Goal: Task Accomplishment & Management: Complete application form

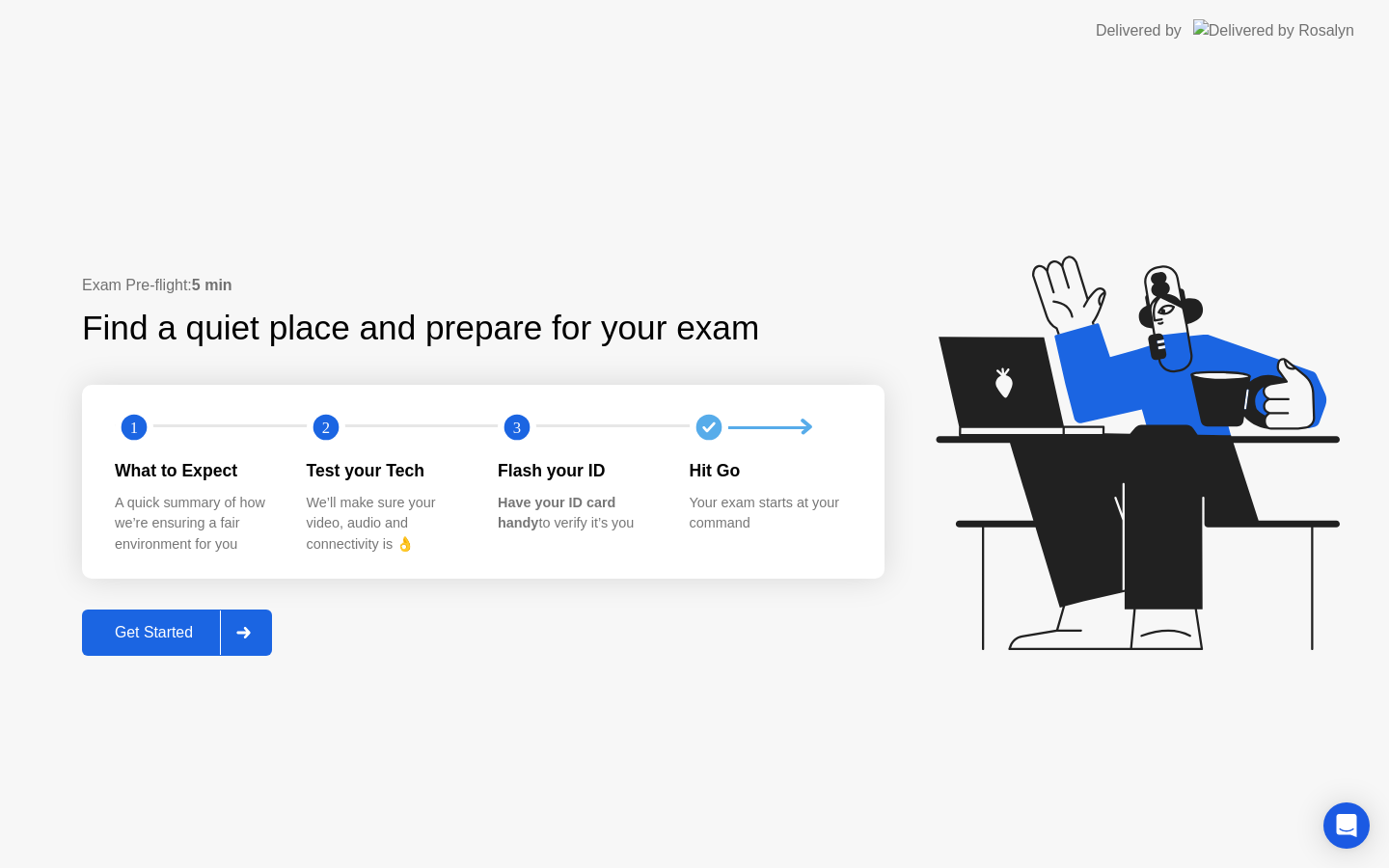
click at [144, 631] on div "Get Started" at bounding box center [154, 633] width 132 height 17
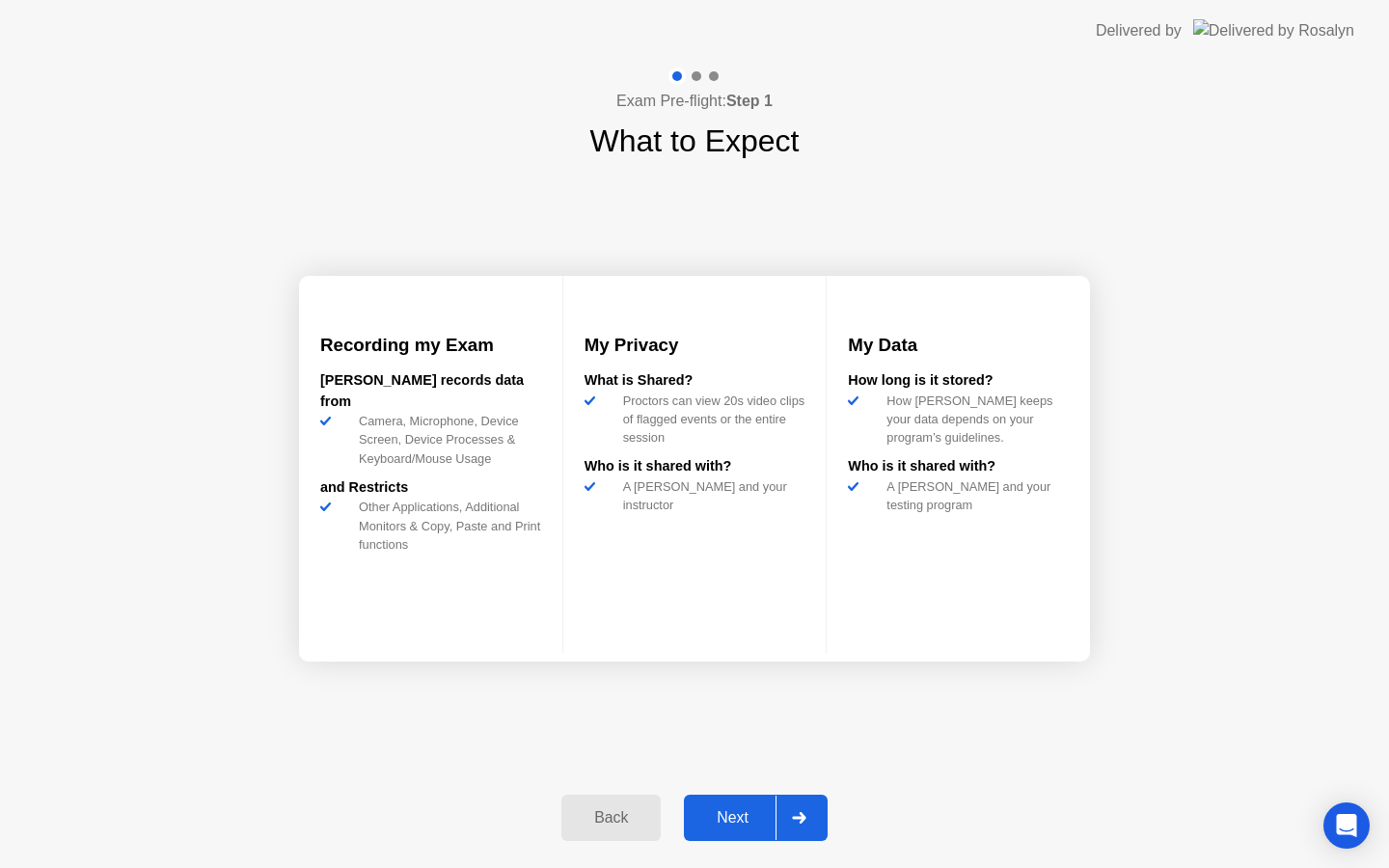
click at [742, 811] on div "Next" at bounding box center [733, 818] width 86 height 17
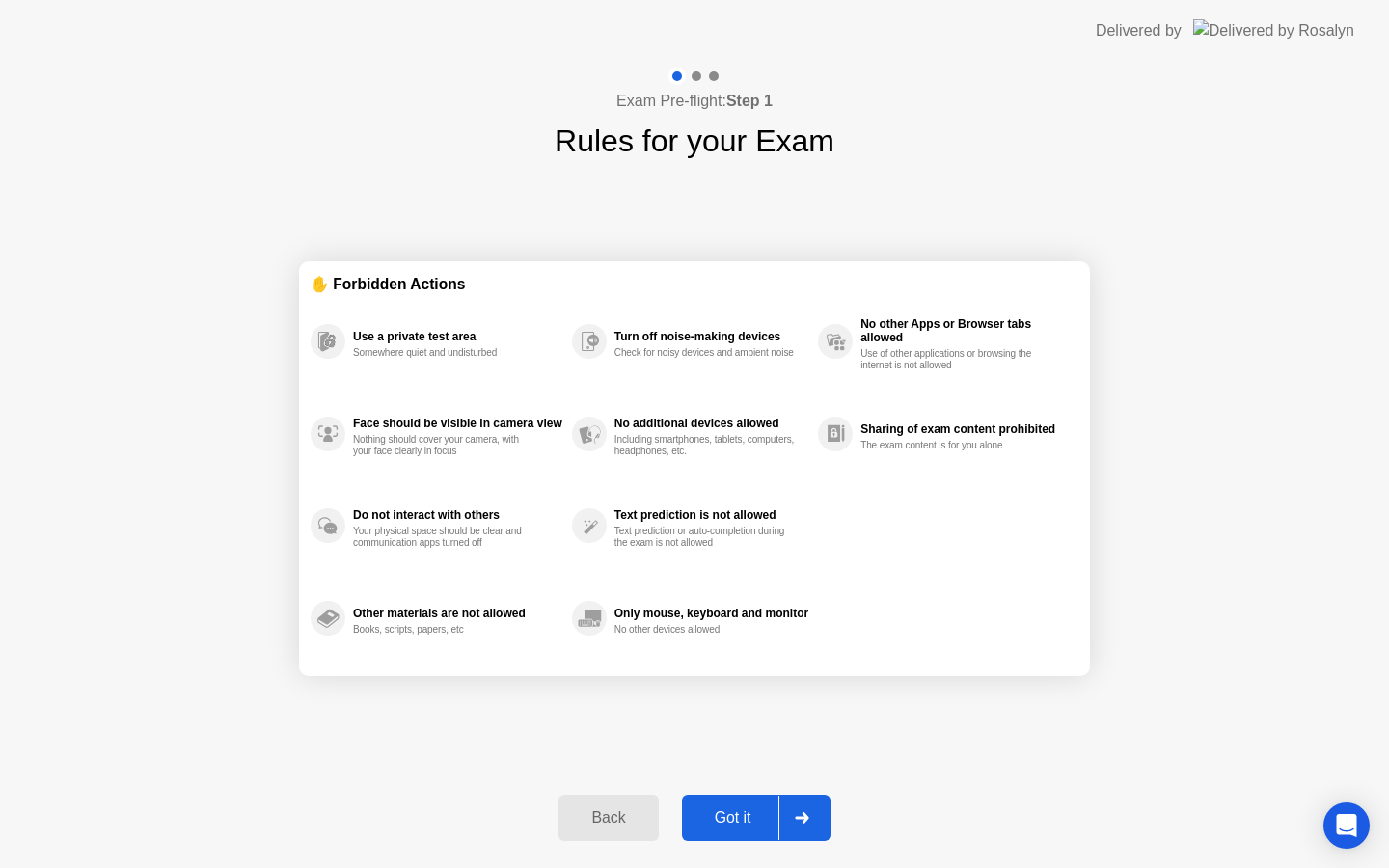
click at [742, 811] on div "Got it" at bounding box center [733, 818] width 90 height 17
select select "**********"
select select "*******"
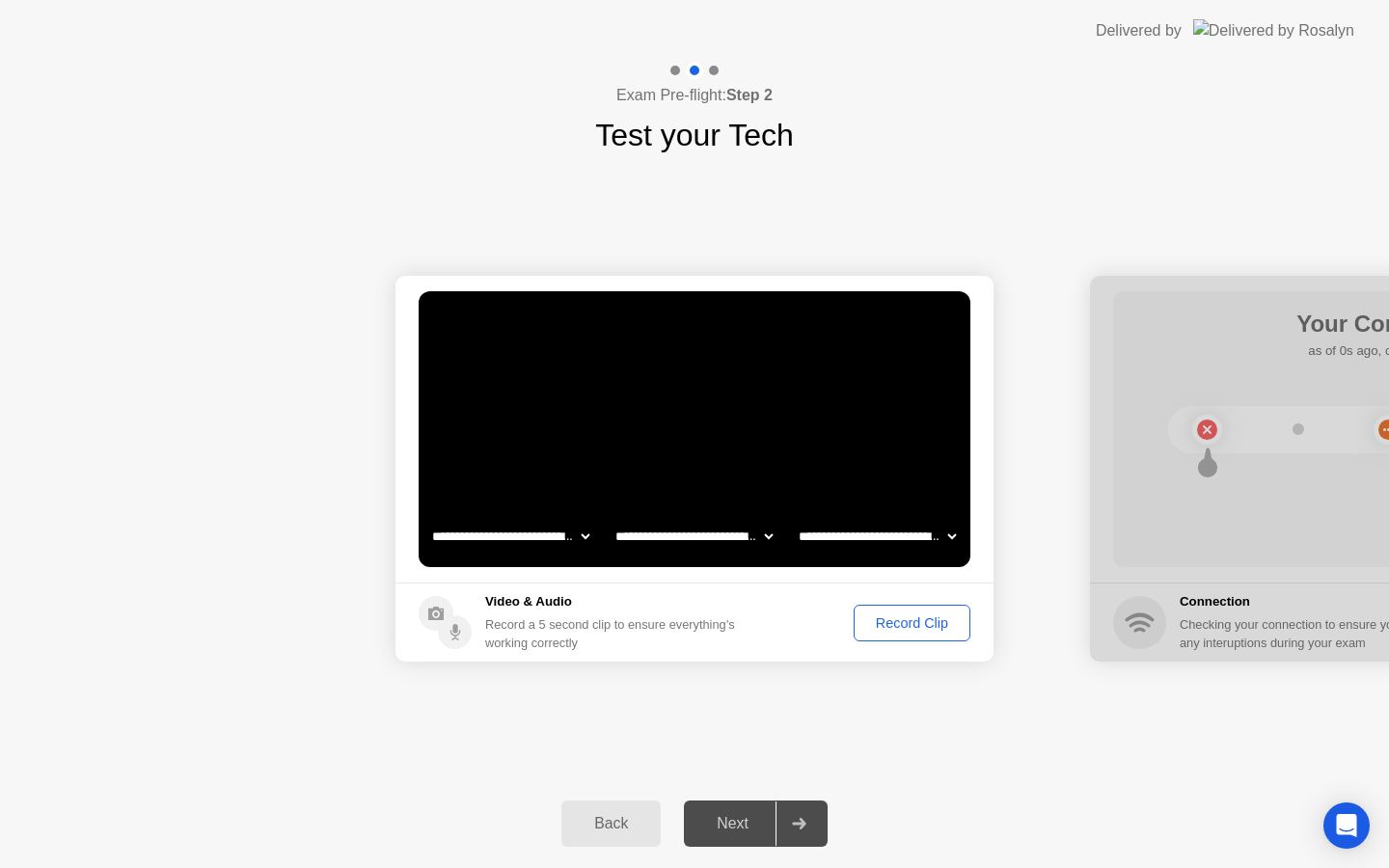
click at [745, 825] on div "Next" at bounding box center [733, 824] width 86 height 17
click at [879, 630] on div "Record Clip" at bounding box center [912, 623] width 103 height 16
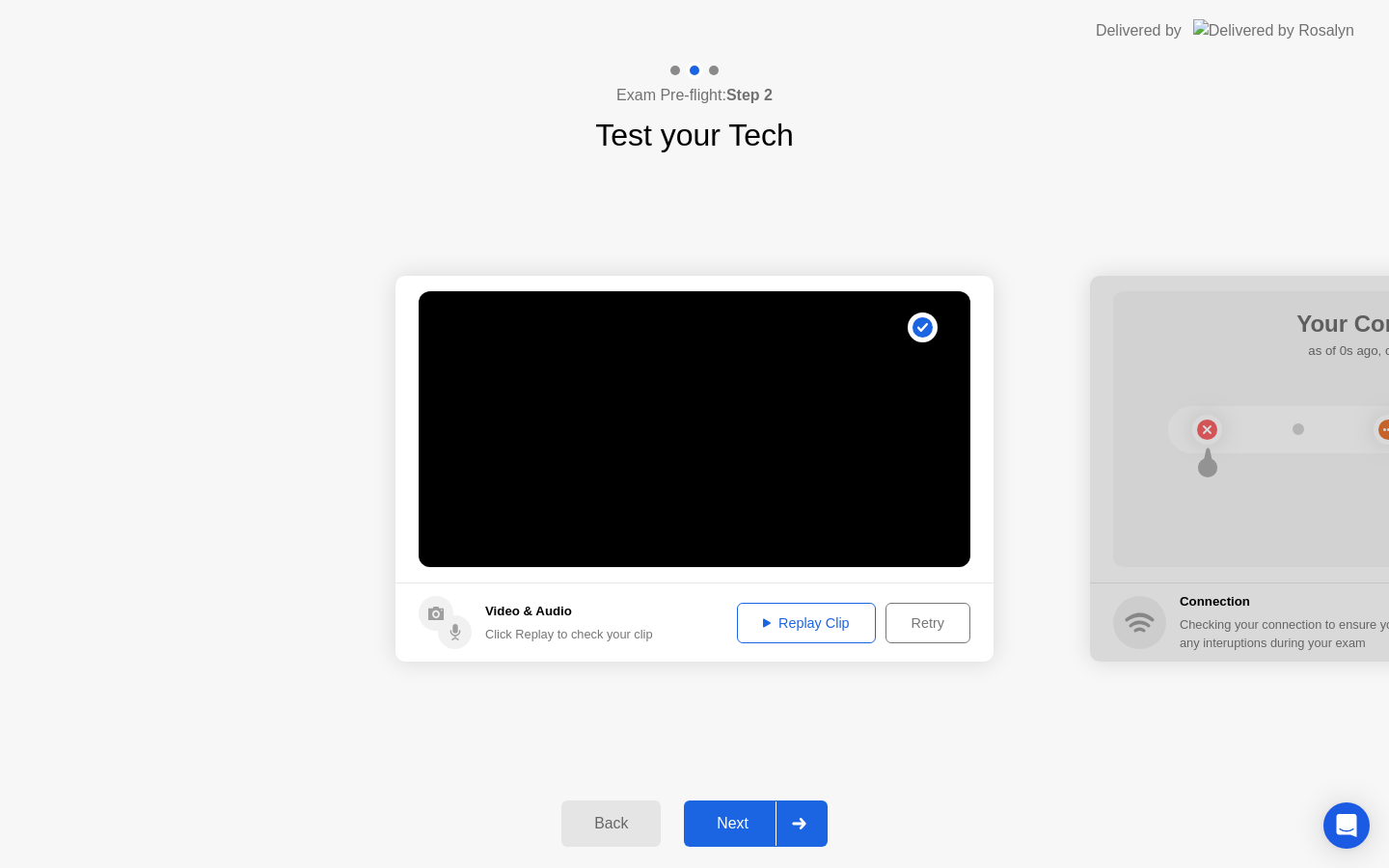
click at [808, 617] on div "Replay Clip" at bounding box center [806, 623] width 125 height 16
click at [800, 822] on icon at bounding box center [799, 824] width 15 height 12
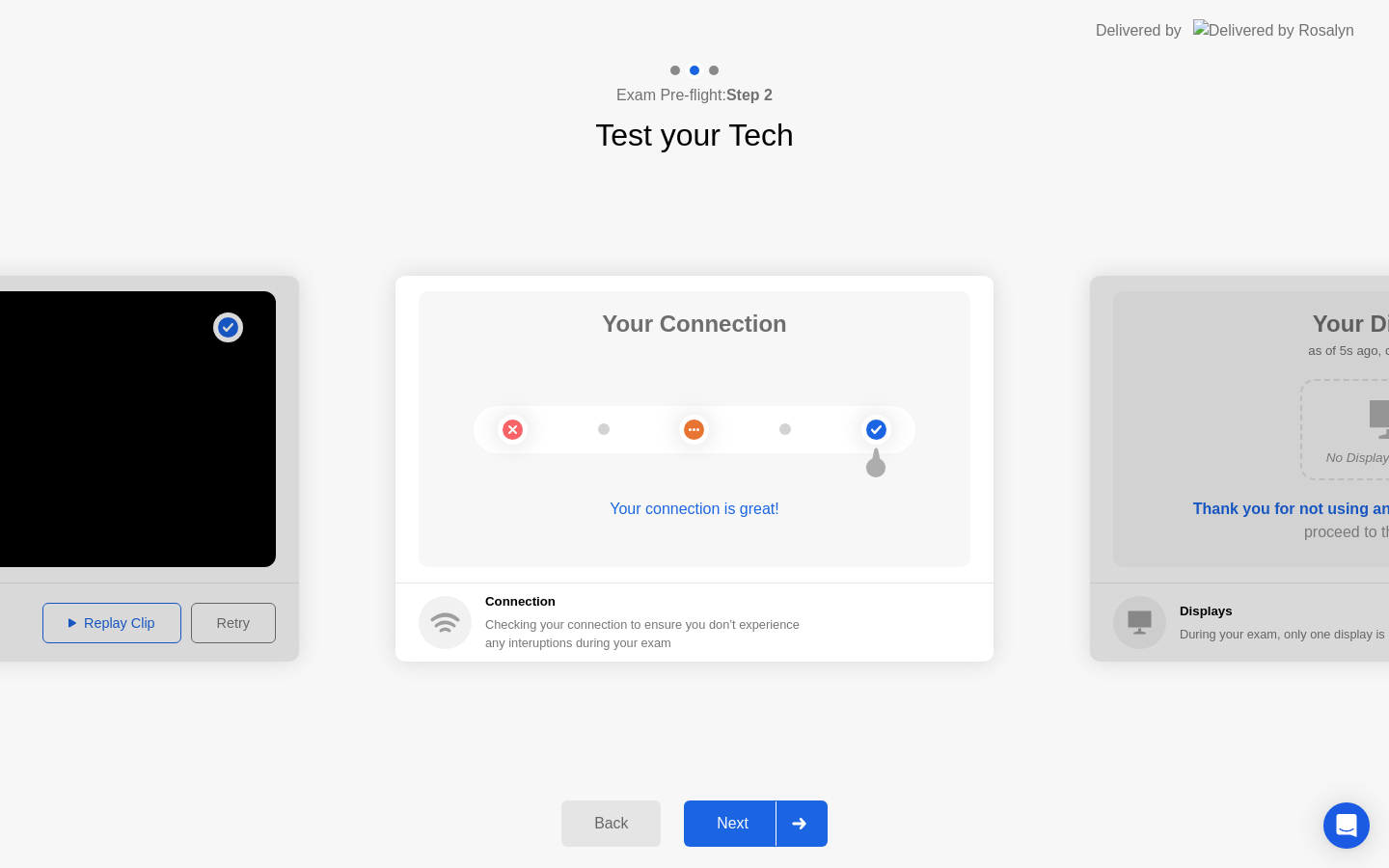
click at [800, 822] on icon at bounding box center [799, 824] width 15 height 12
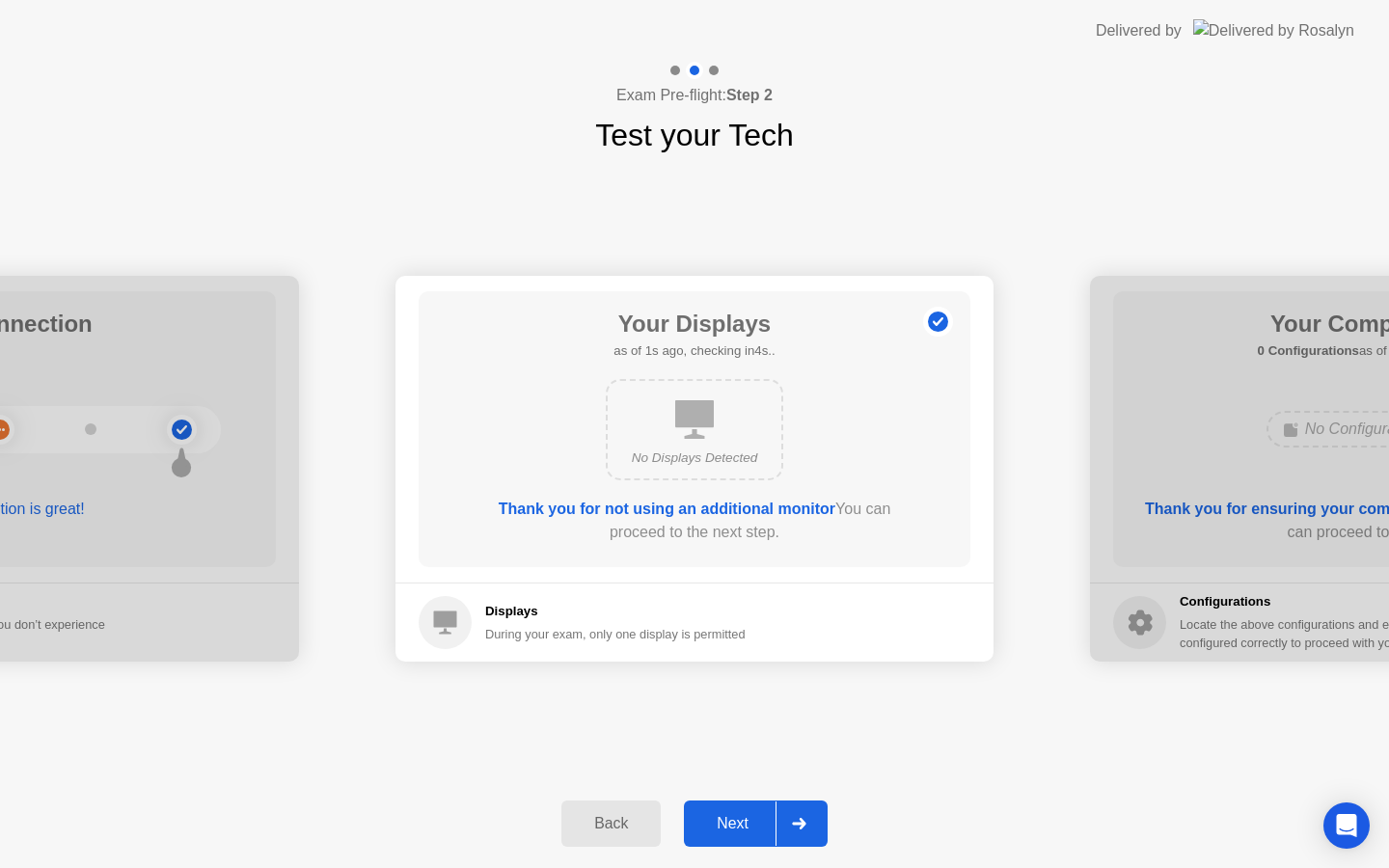
click at [800, 822] on icon at bounding box center [799, 824] width 15 height 12
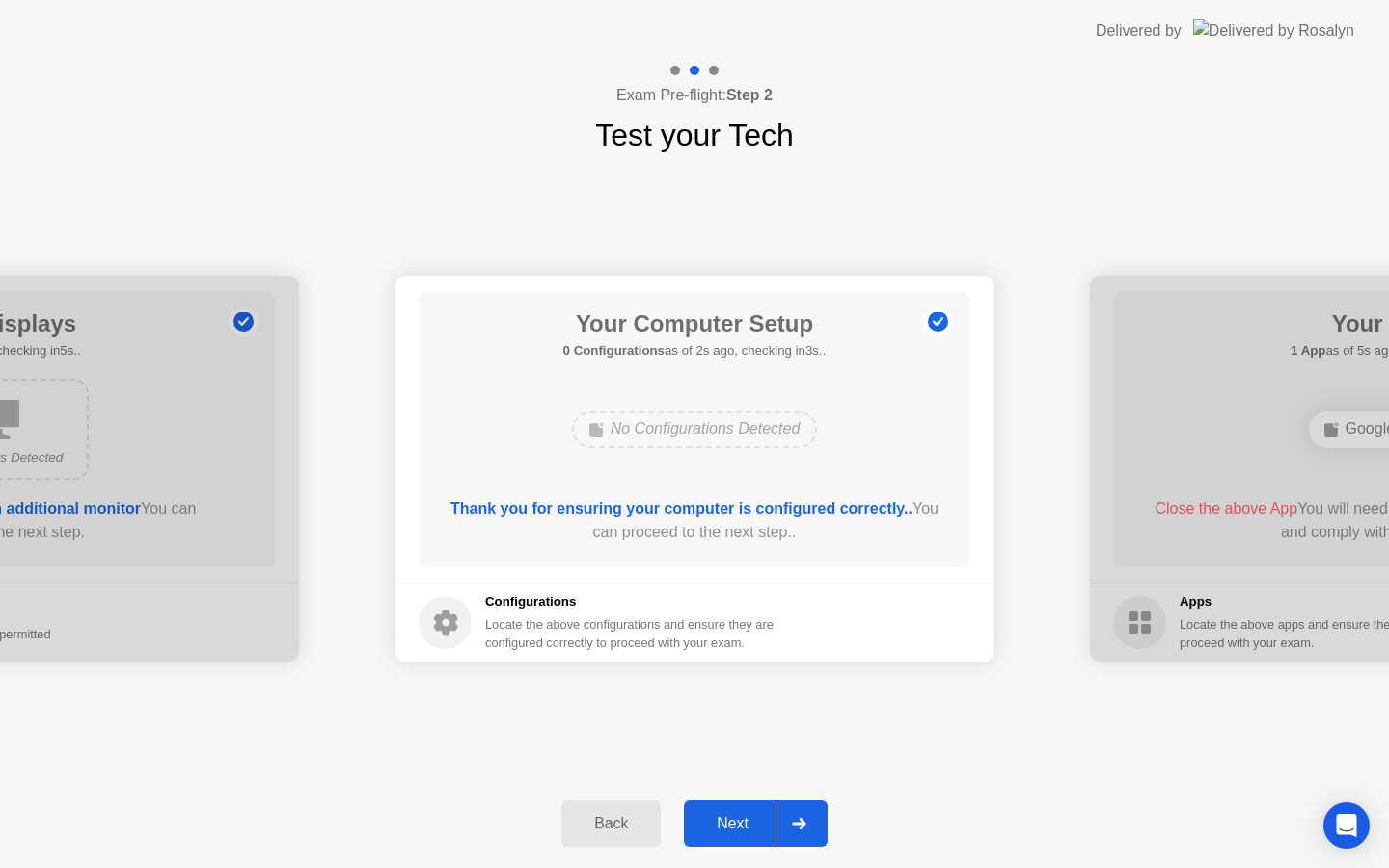
click at [800, 822] on icon at bounding box center [799, 824] width 15 height 12
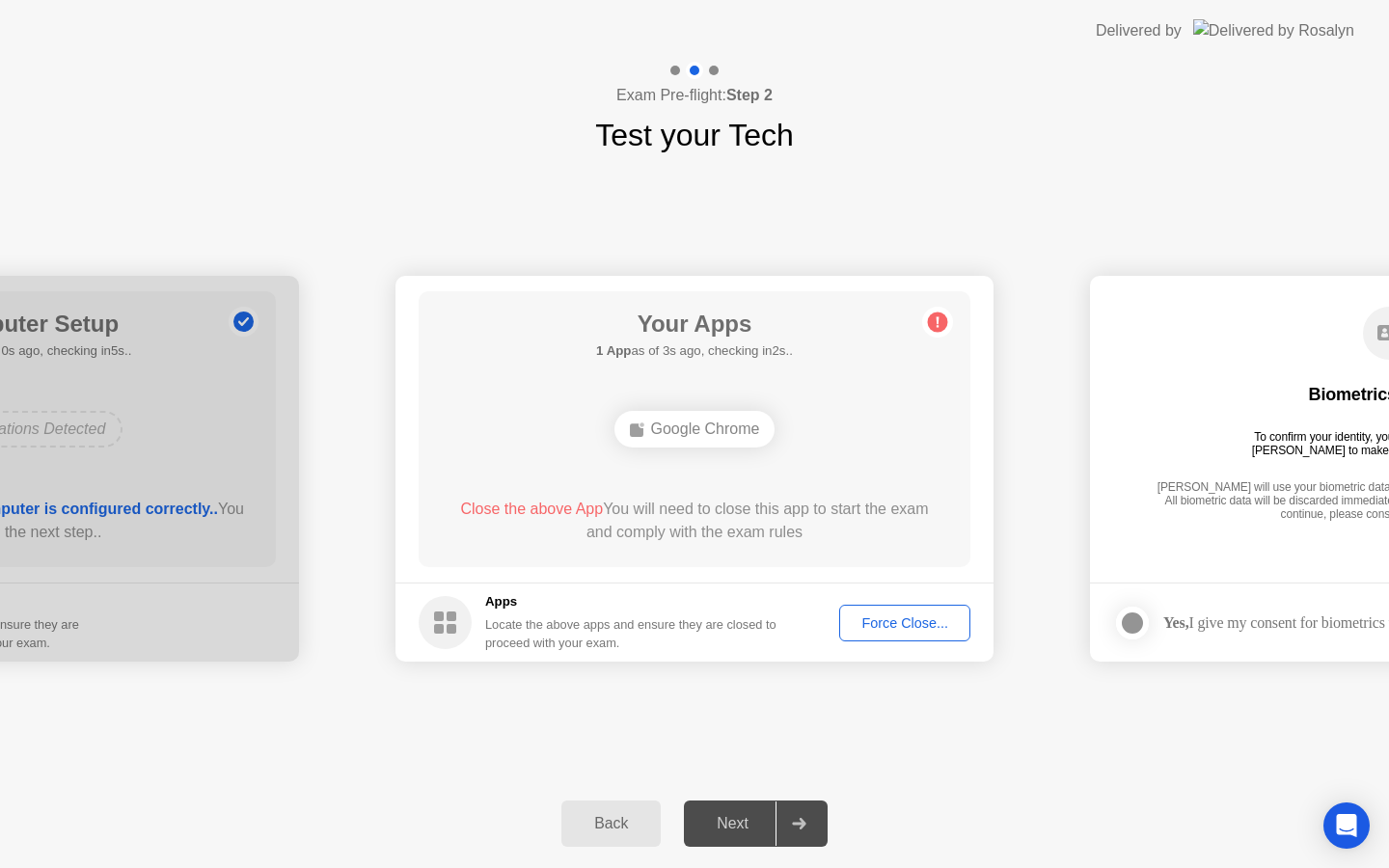
click at [523, 506] on span "Close the above App" at bounding box center [531, 508] width 143 height 17
click at [749, 830] on div "Next" at bounding box center [733, 824] width 86 height 17
click at [909, 629] on div "Force Close..." at bounding box center [904, 623] width 118 height 16
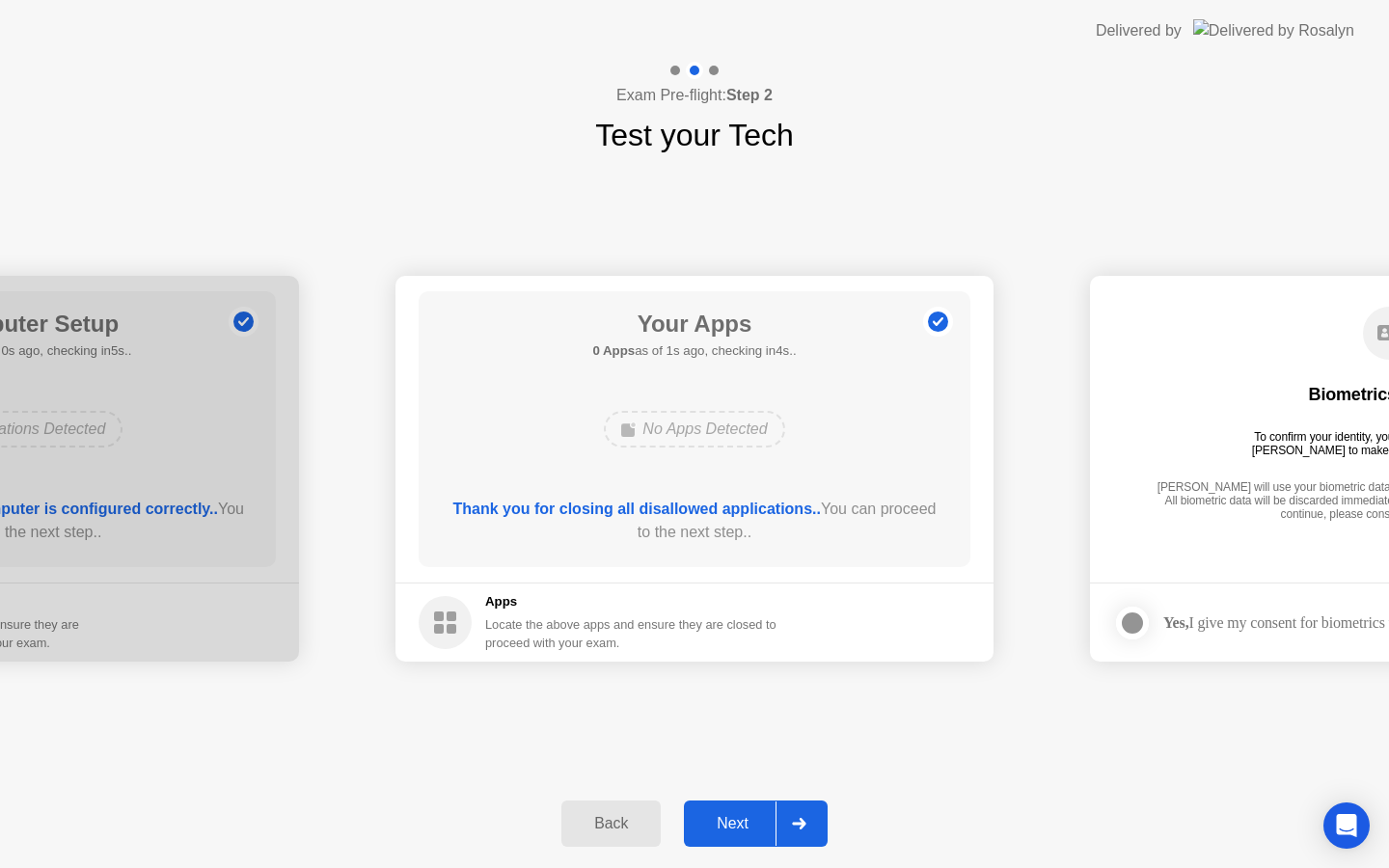
click at [732, 826] on div "Next" at bounding box center [733, 824] width 86 height 17
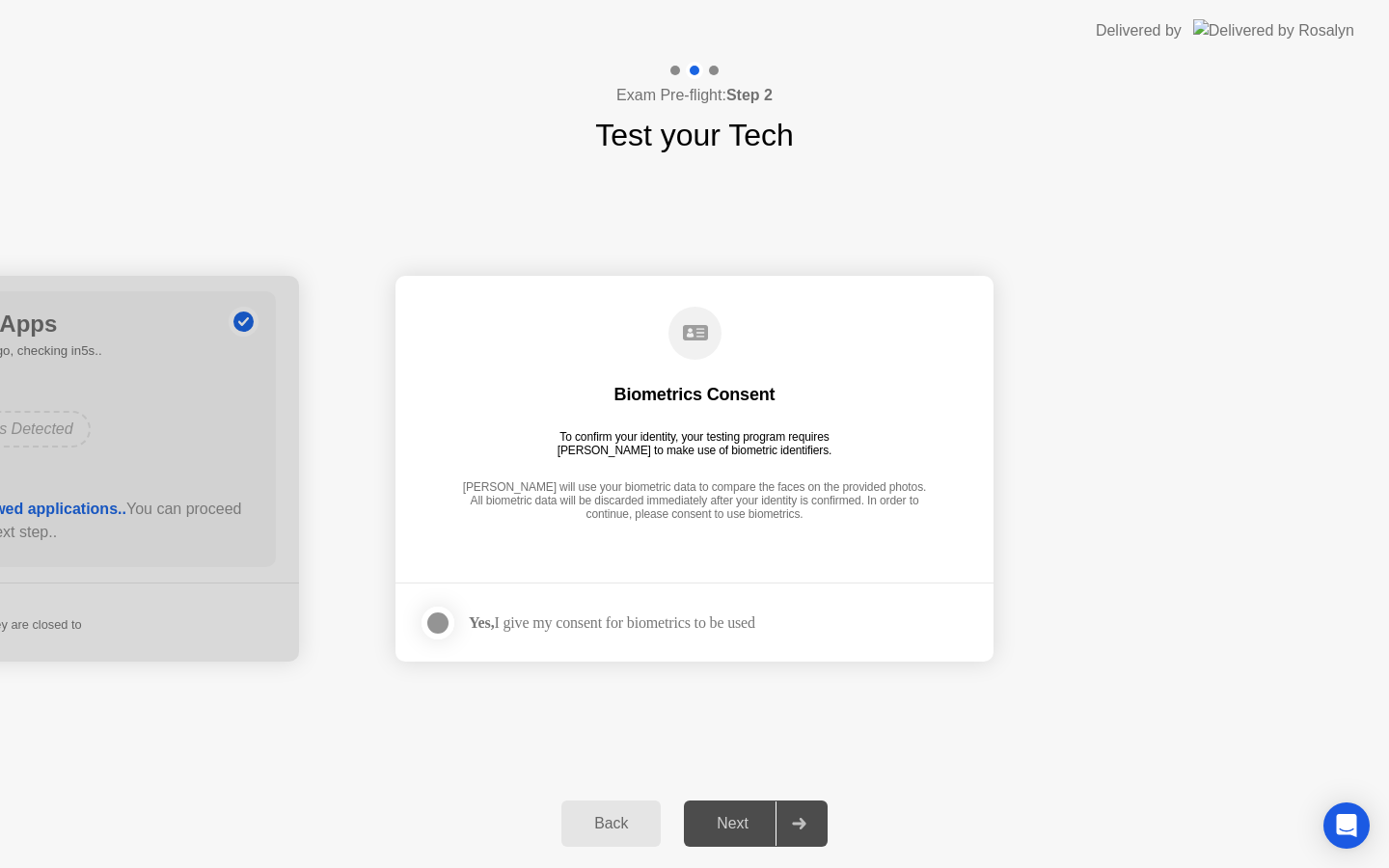
click at [442, 624] on div at bounding box center [438, 623] width 23 height 23
click at [749, 825] on div "Next" at bounding box center [733, 824] width 86 height 17
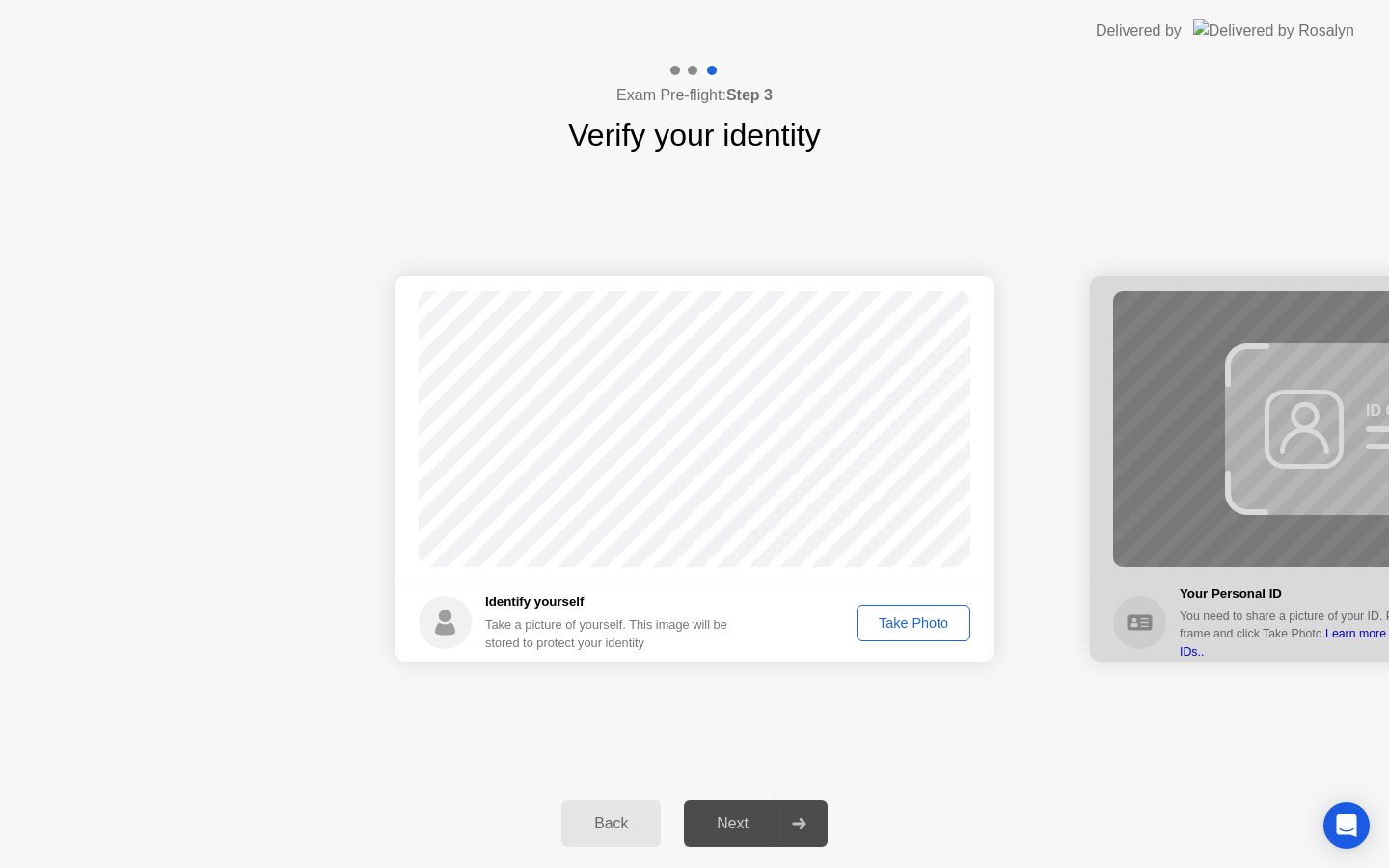
click at [888, 625] on div "Take Photo" at bounding box center [913, 623] width 100 height 16
click at [734, 832] on div "Next" at bounding box center [733, 824] width 86 height 17
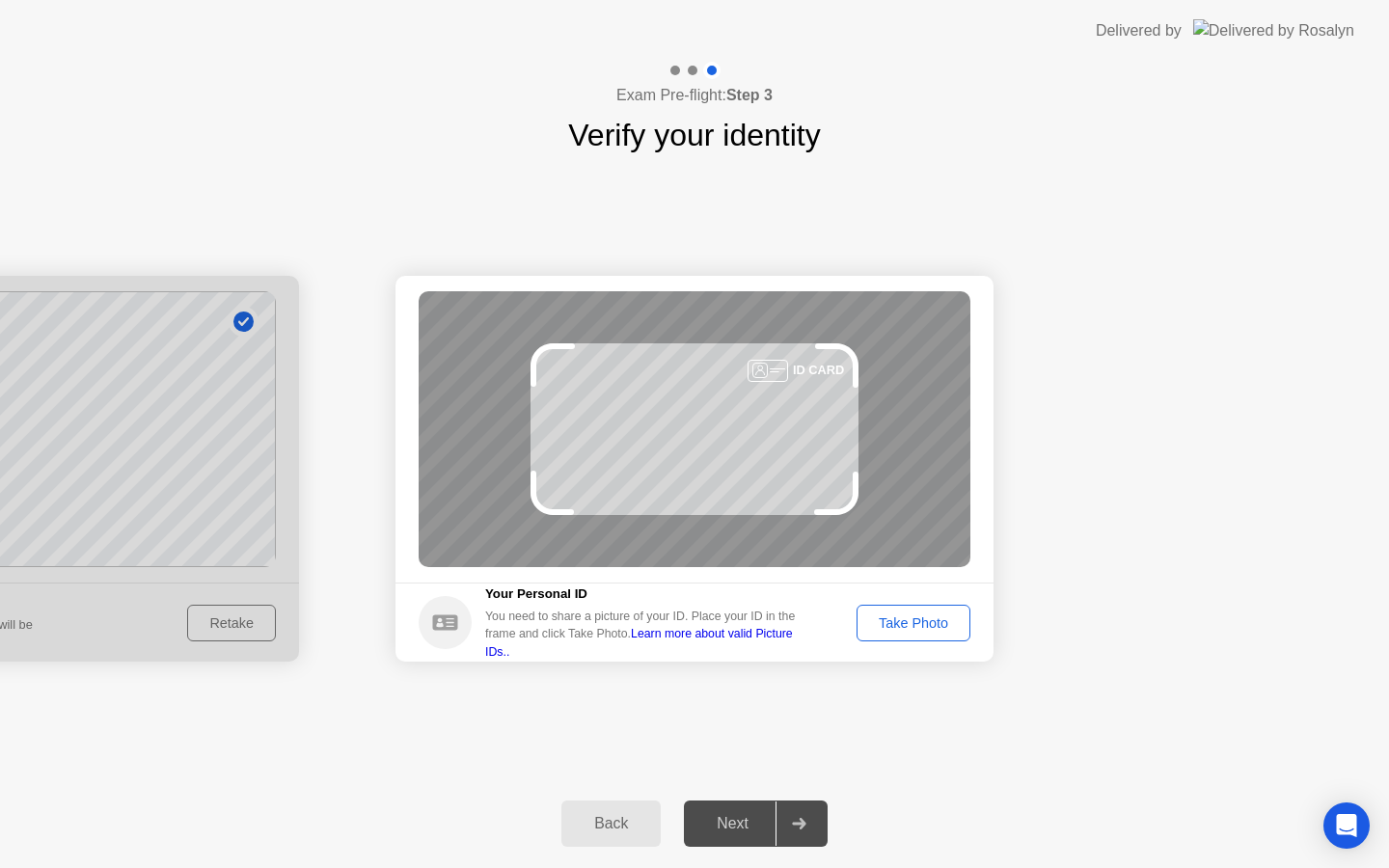
click at [890, 631] on div "Take Photo" at bounding box center [913, 623] width 100 height 16
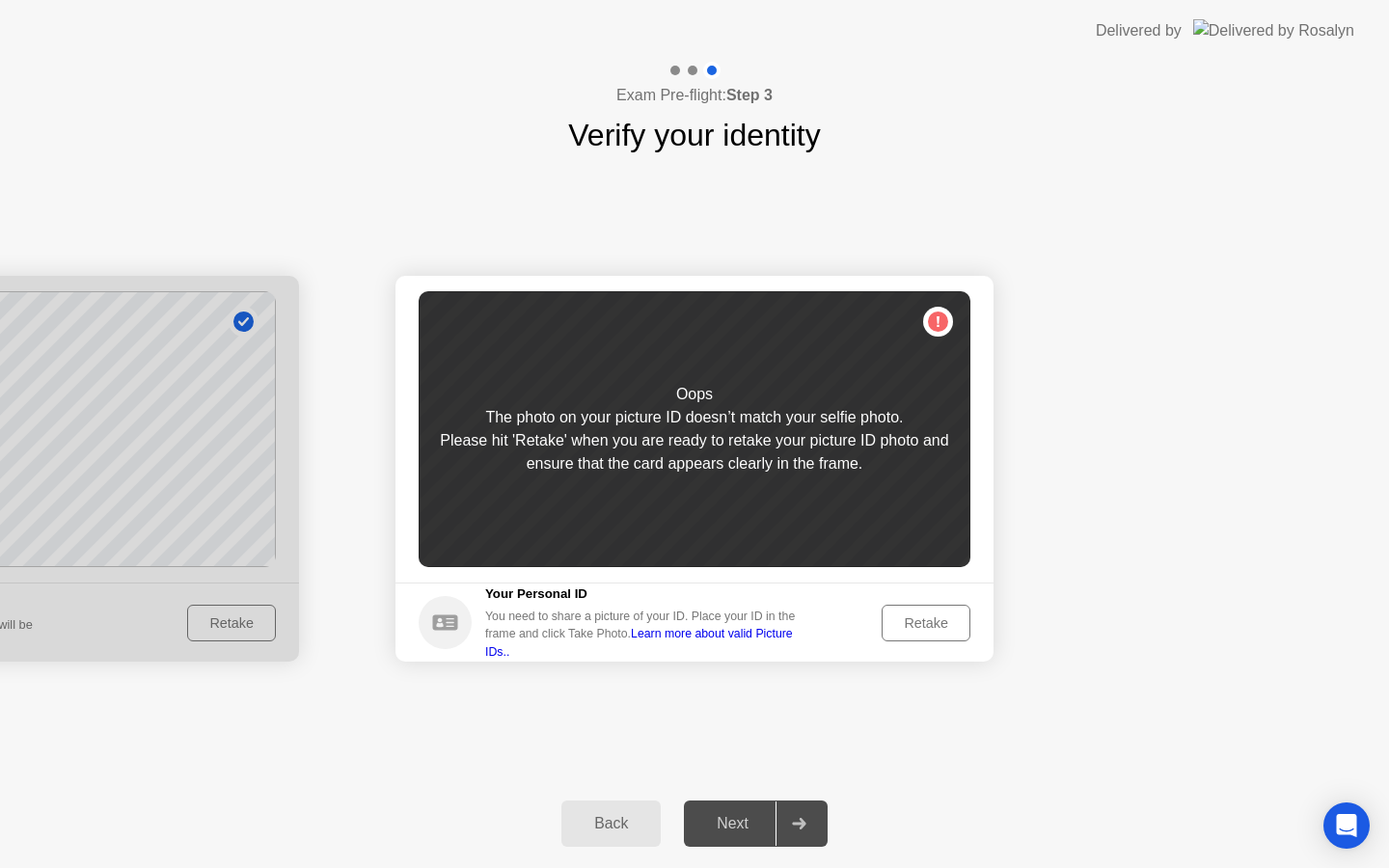
click at [903, 624] on div "Retake" at bounding box center [925, 623] width 75 height 16
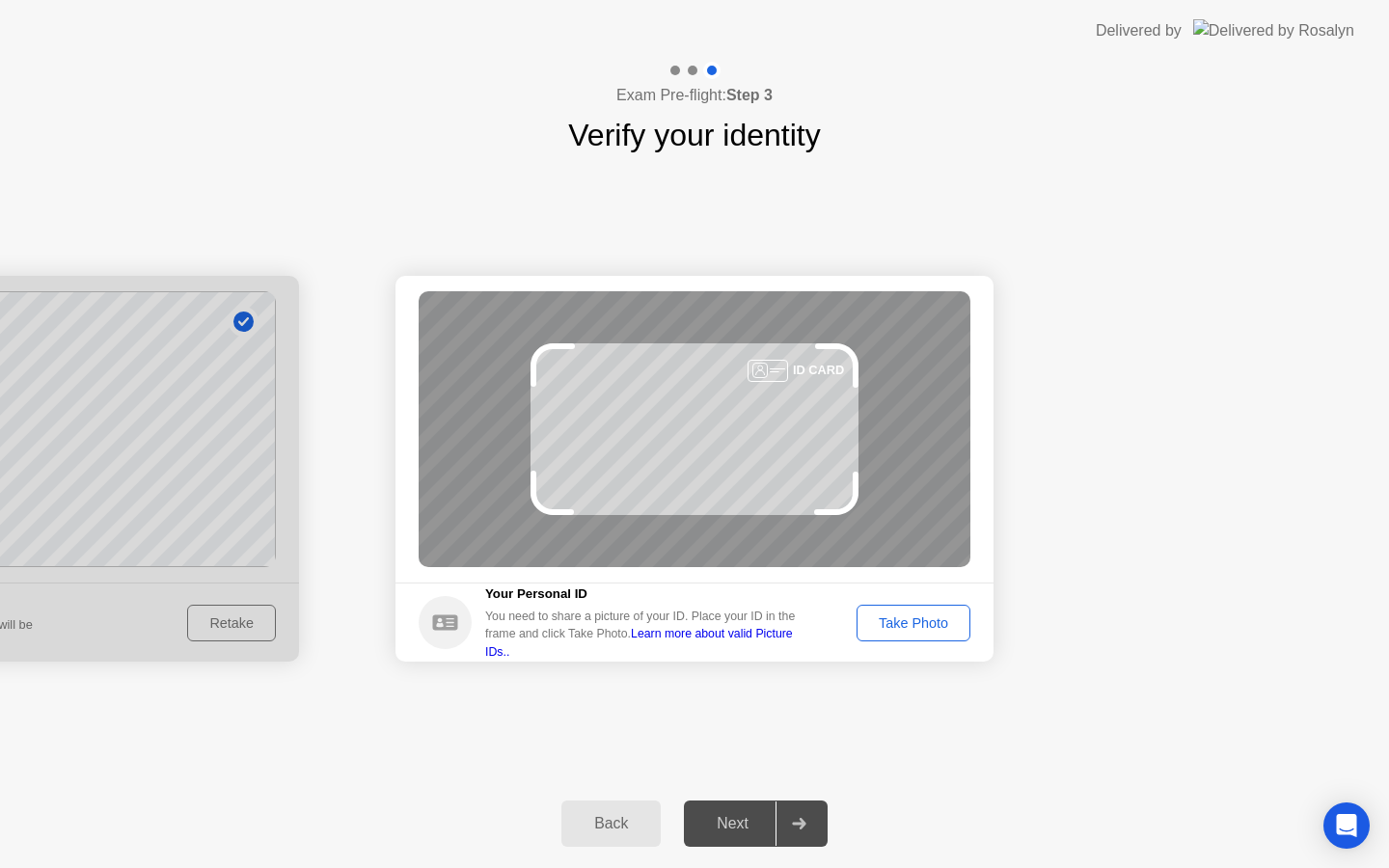
click at [903, 626] on div "Take Photo" at bounding box center [913, 623] width 100 height 16
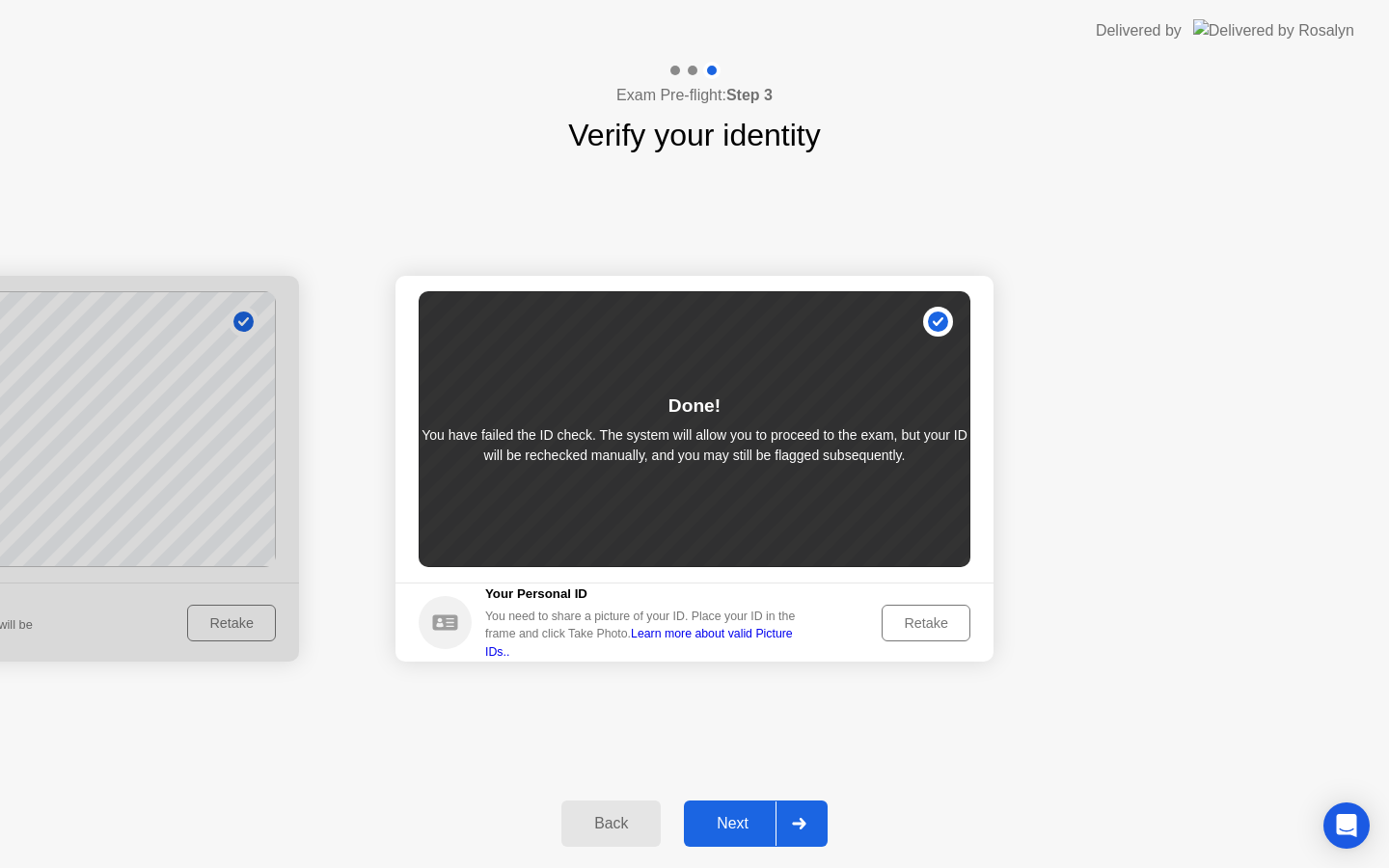
click at [749, 824] on div "Next" at bounding box center [733, 824] width 86 height 17
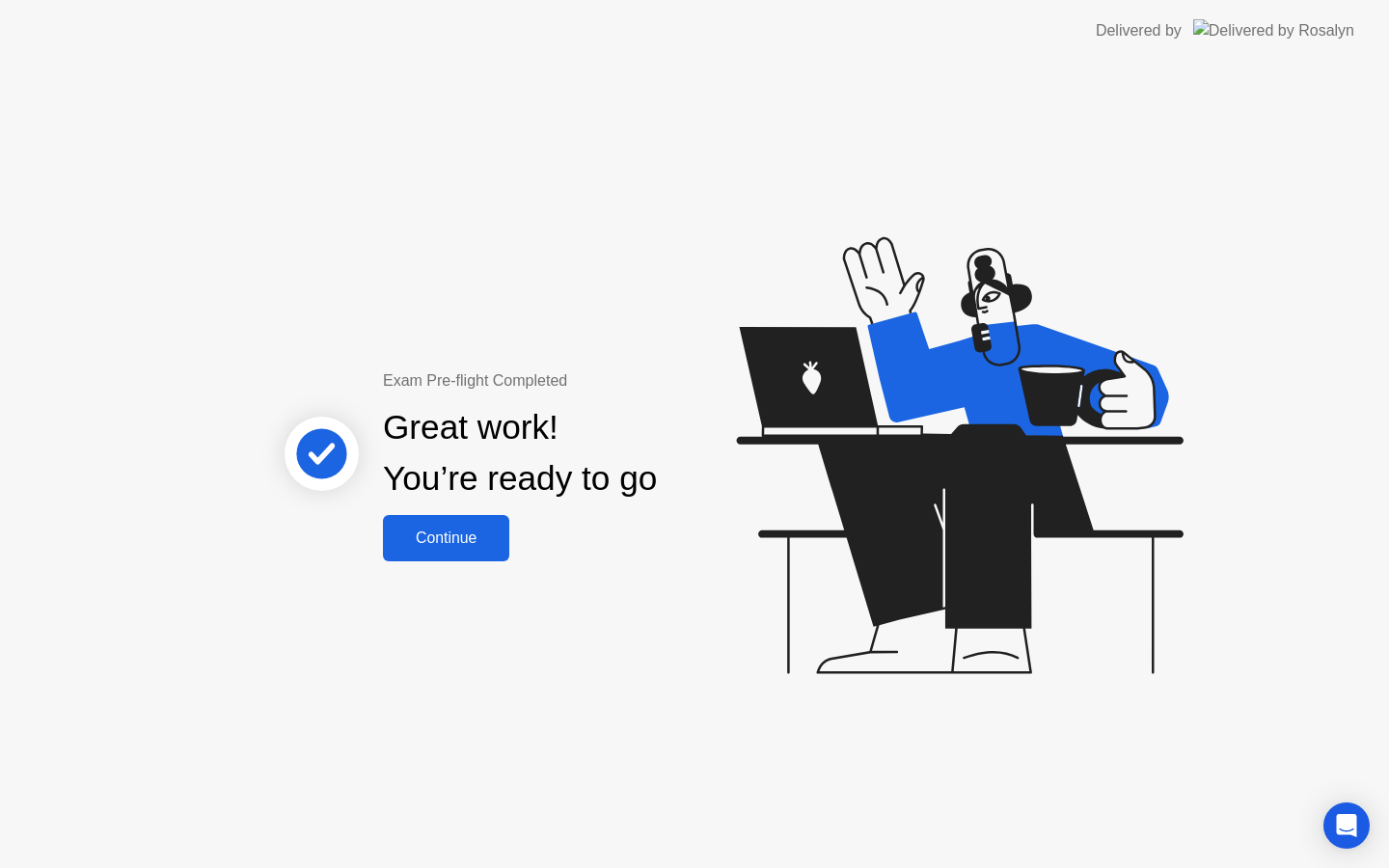
click at [463, 542] on div "Continue" at bounding box center [446, 538] width 115 height 17
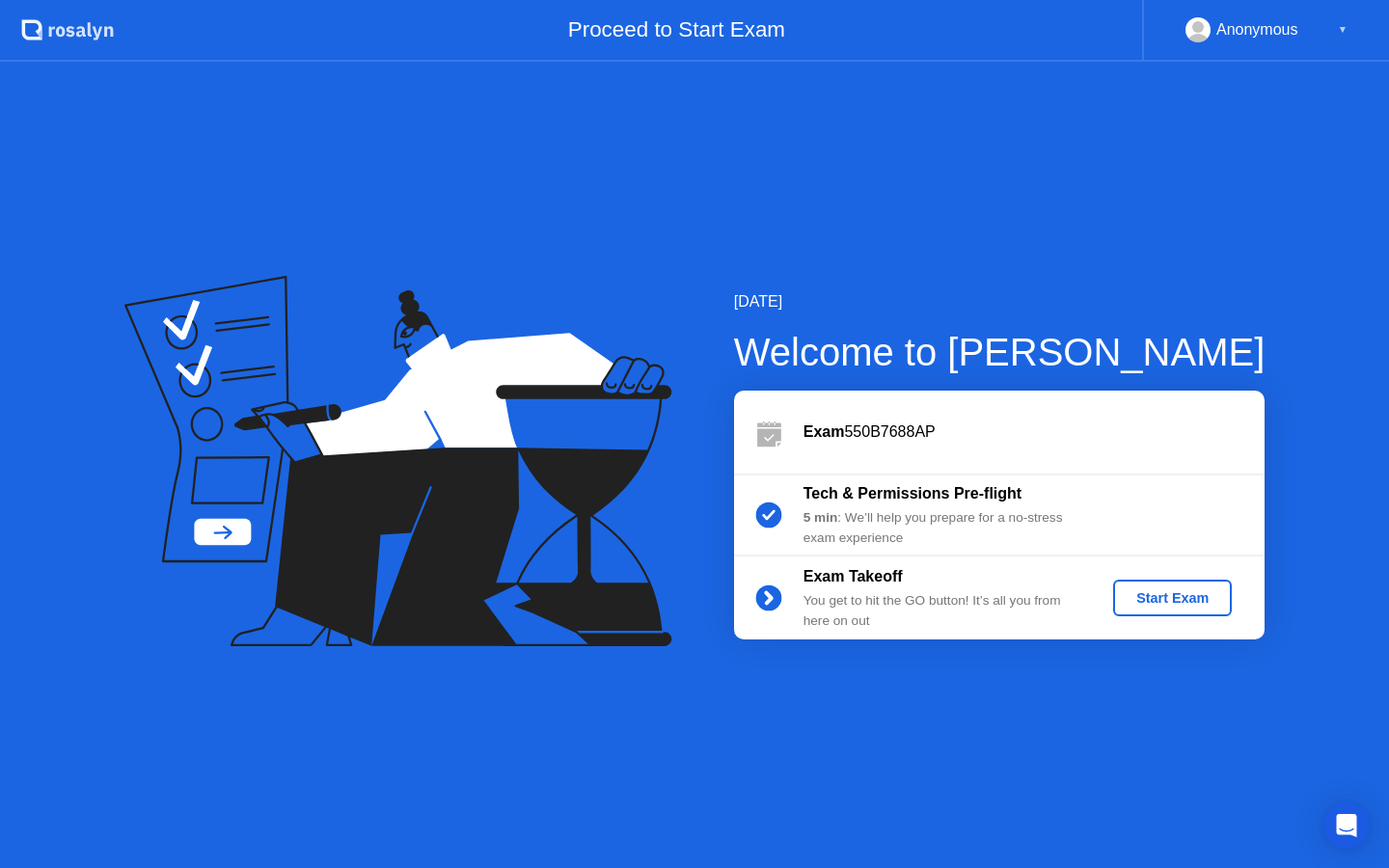
click at [1172, 594] on div "Start Exam" at bounding box center [1172, 598] width 103 height 16
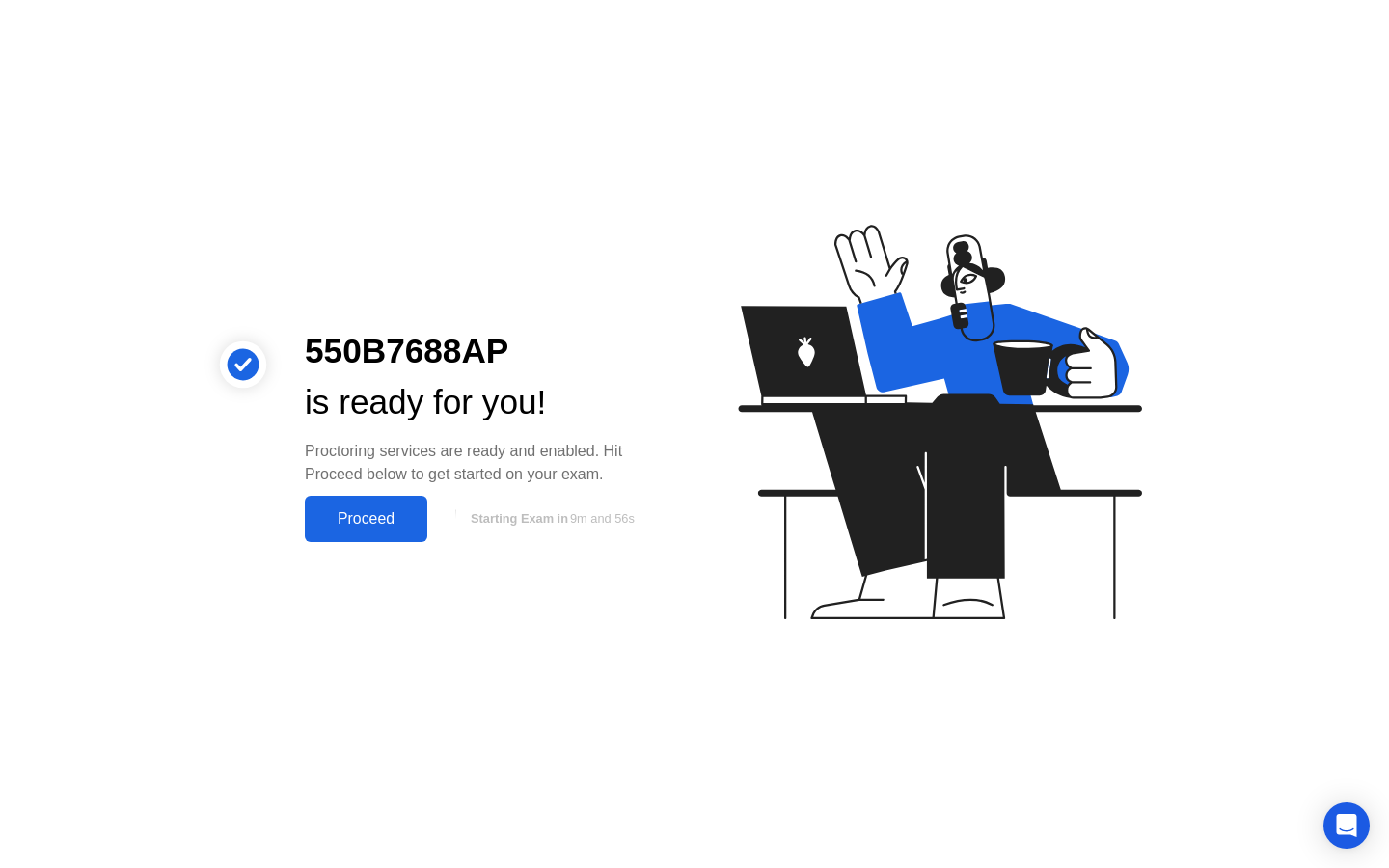
click at [350, 517] on div "Proceed" at bounding box center [366, 519] width 111 height 17
